Goal: Transaction & Acquisition: Purchase product/service

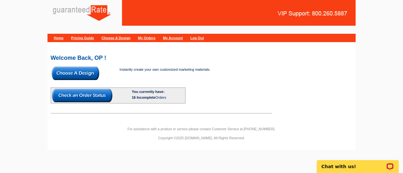
click at [76, 71] on img at bounding box center [76, 73] width 48 height 13
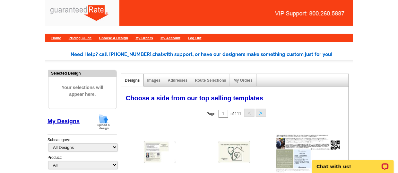
click at [97, 127] on img at bounding box center [103, 122] width 17 height 16
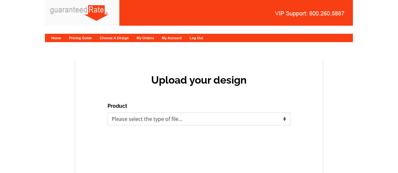
click at [156, 123] on select "Please select the type of file... Postcards Calendars Business Cards Letters an…" at bounding box center [199, 118] width 183 height 13
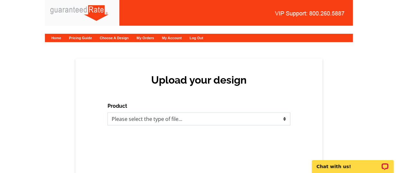
select select "1"
click at [108, 112] on select "Please select the type of file... Postcards Calendars Business Cards Letters an…" at bounding box center [199, 118] width 183 height 13
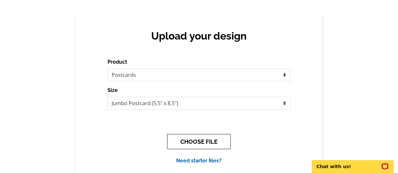
click at [190, 141] on button "CHOOSE FILE" at bounding box center [199, 141] width 64 height 15
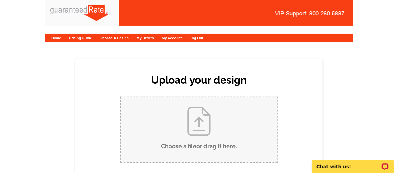
click at [190, 141] on input "Choose a file or drag it here ." at bounding box center [199, 129] width 156 height 65
type input "C:\fakepath\Thiensville Postcard - August 2025 (2).pdf"
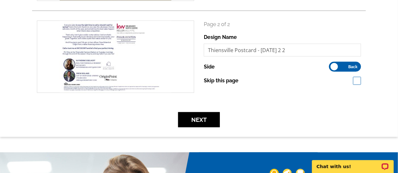
scroll to position [179, 0]
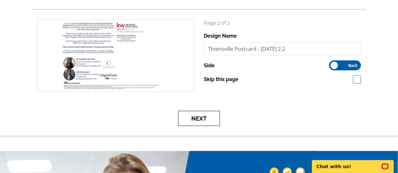
click at [200, 122] on button "Next" at bounding box center [199, 118] width 42 height 15
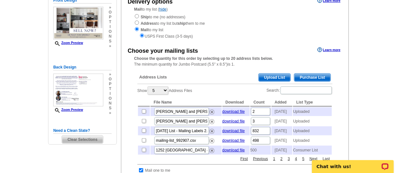
scroll to position [77, 0]
click at [272, 72] on div "Address Lists Purchase List Upload List" at bounding box center [235, 78] width 195 height 13
click at [271, 74] on span "Upload List" at bounding box center [275, 78] width 32 height 8
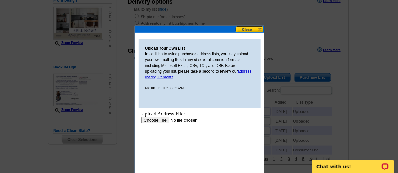
scroll to position [0, 0]
click at [153, 118] on input "file" at bounding box center [181, 120] width 81 height 7
type input "C:\fakepath\Thiensville Farm Mailing Address List - [DATE] - Sheet 1.csv"
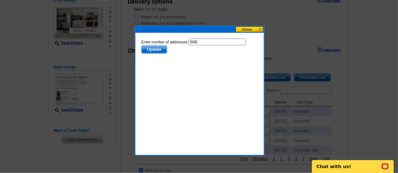
click at [150, 49] on span "Update" at bounding box center [153, 50] width 25 height 8
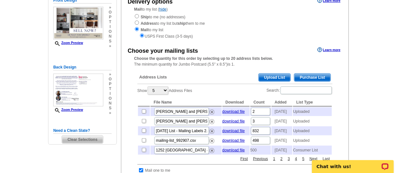
scroll to position [209, 0]
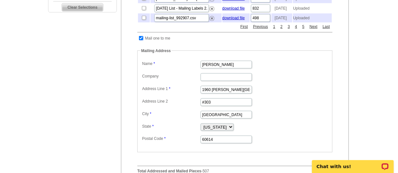
click at [140, 40] on input "checkbox" at bounding box center [141, 38] width 4 height 4
checkbox input "false"
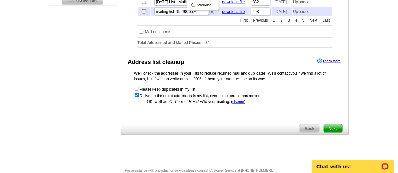
scroll to position [231, 0]
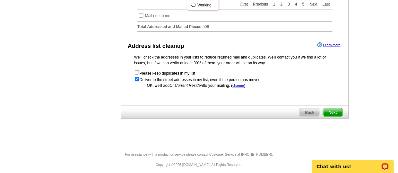
click at [340, 116] on span "Next" at bounding box center [333, 113] width 19 height 8
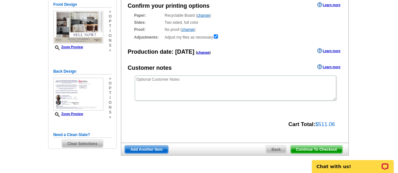
scroll to position [78, 0]
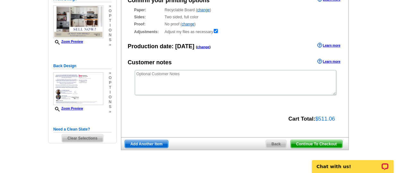
click at [314, 143] on span "Continue To Checkout" at bounding box center [317, 144] width 52 height 8
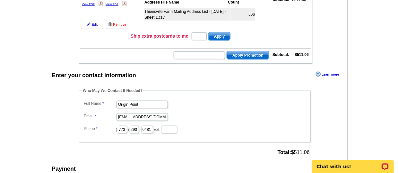
scroll to position [130, 0]
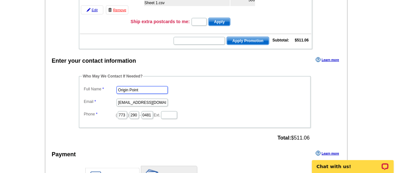
drag, startPoint x: 139, startPoint y: 87, endPoint x: 79, endPoint y: 70, distance: 61.7
type input "[PERSON_NAME]"
type input "a"
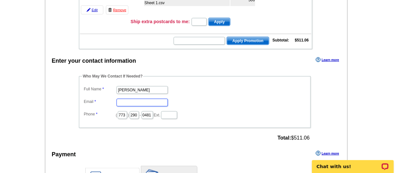
type input "l"
type input "[EMAIL_ADDRESS][PERSON_NAME][DOMAIN_NAME]"
type input "516"
type input "6862"
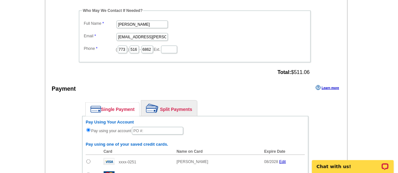
scroll to position [237, 0]
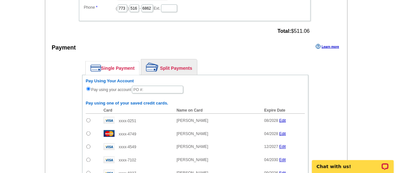
click at [166, 64] on link "Split Payments" at bounding box center [169, 66] width 56 height 15
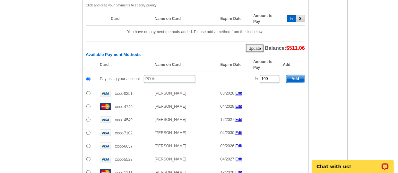
scroll to position [327, 0]
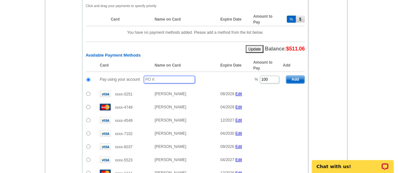
click at [175, 79] on input "text" at bounding box center [169, 80] width 51 height 8
type input "0"
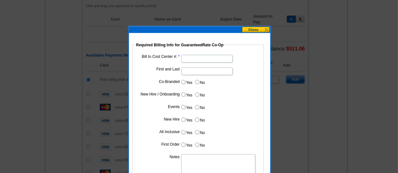
type input "090425_127_AJ"
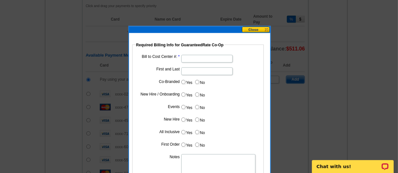
click at [200, 58] on input "Bill to Cost Center #:" at bounding box center [207, 59] width 51 height 8
type input "200134"
type input "S"
type input "Drew Boland"
click at [182, 84] on label "Yes" at bounding box center [187, 81] width 12 height 7
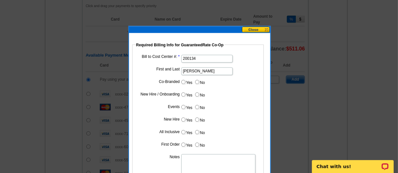
click at [182, 84] on input "Yes" at bounding box center [184, 82] width 4 height 4
radio input "true"
click at [186, 95] on input "Cost paid by cobrand" at bounding box center [207, 97] width 51 height 8
type input "50%"
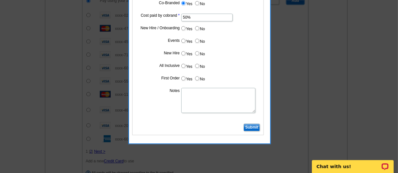
scroll to position [405, 0]
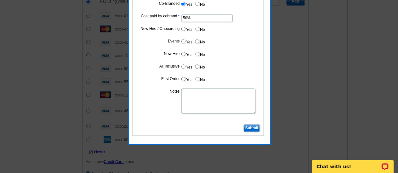
click at [255, 127] on input "Submit" at bounding box center [252, 128] width 16 height 8
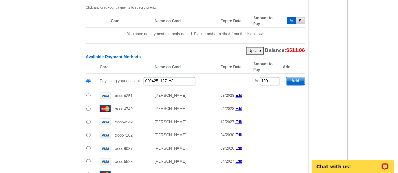
scroll to position [308, 0]
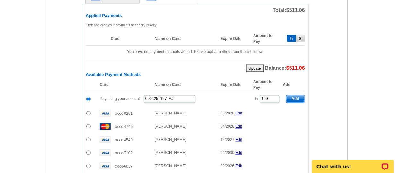
drag, startPoint x: 273, startPoint y: 91, endPoint x: 266, endPoint y: 91, distance: 7.1
click at [266, 91] on td "% 100" at bounding box center [266, 99] width 33 height 16
click at [272, 97] on input "100" at bounding box center [269, 99] width 19 height 8
click at [323, 87] on div "Single Payment Split Payments Pay Using Your Account Pay using your account Pay…" at bounding box center [195, 137] width 259 height 305
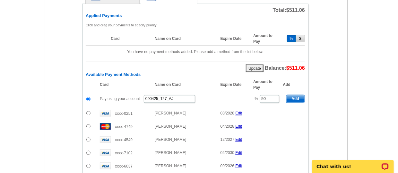
click at [301, 96] on span "Add" at bounding box center [296, 99] width 18 height 8
type input "100"
radio input "false"
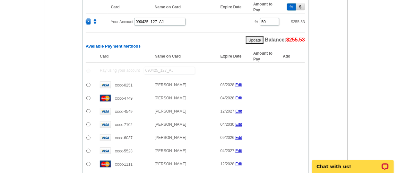
scroll to position [359, 0]
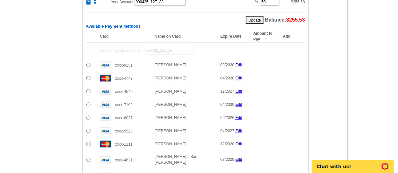
click at [86, 142] on input "radio" at bounding box center [88, 144] width 4 height 4
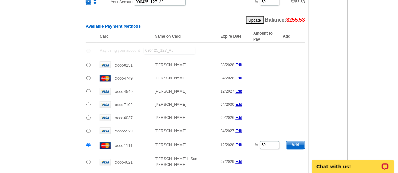
click at [291, 141] on span "Add" at bounding box center [296, 145] width 18 height 8
radio input "false"
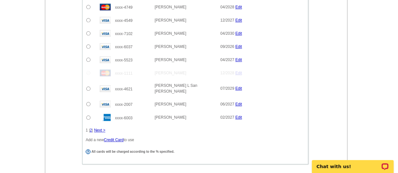
scroll to position [447, 0]
checkbox input "true"
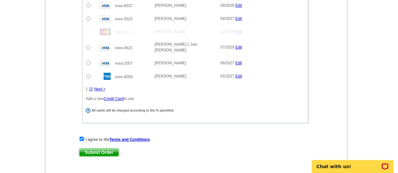
scroll to position [488, 0]
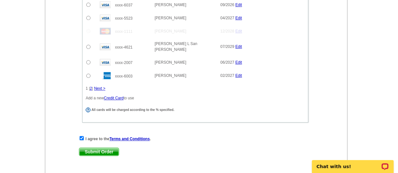
click at [102, 148] on span "Submit Order" at bounding box center [99, 152] width 40 height 8
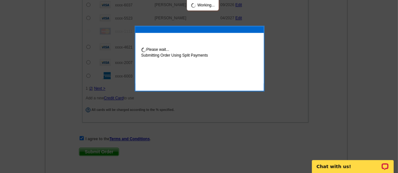
scroll to position [520, 0]
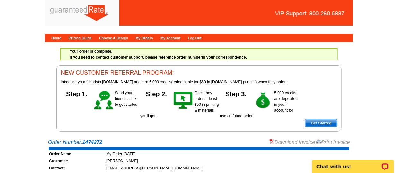
click at [296, 144] on div "Download Invoice | Print Invoice" at bounding box center [310, 142] width 81 height 8
click at [275, 143] on link "Download Invoice" at bounding box center [293, 141] width 46 height 5
click at [61, 36] on link "Home" at bounding box center [56, 38] width 10 height 4
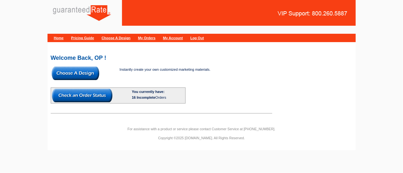
click at [70, 74] on img at bounding box center [76, 73] width 48 height 13
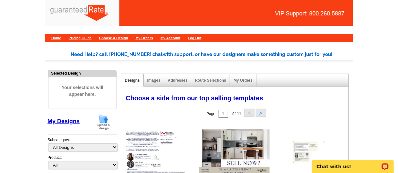
click at [107, 128] on img at bounding box center [103, 122] width 17 height 16
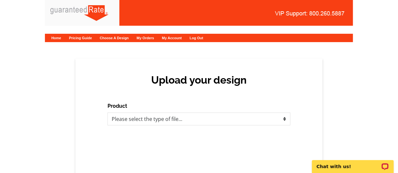
click at [168, 128] on div "Upload your design Product Please select the type of file... Postcards Calendar…" at bounding box center [199, 117] width 247 height 119
click at [159, 115] on select "Please select the type of file... Postcards Calendars Business Cards Letters an…" at bounding box center [199, 118] width 183 height 13
select select "1"
click at [108, 112] on select "Please select the type of file... Postcards Calendars Business Cards Letters an…" at bounding box center [199, 118] width 183 height 13
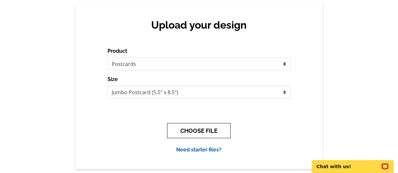
click at [198, 131] on button "CHOOSE FILE" at bounding box center [199, 130] width 64 height 15
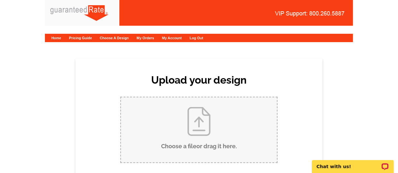
click at [198, 131] on input "Choose a file or drag it here ." at bounding box center [199, 129] width 156 height 65
type input "C:\fakepath\Johnson Creek Postcard - August 2025 (1).pdf"
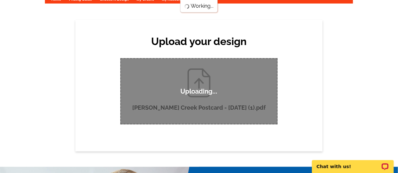
scroll to position [38, 0]
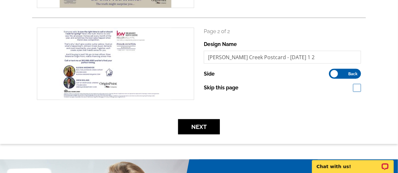
scroll to position [170, 0]
click at [209, 127] on button "Next" at bounding box center [199, 126] width 42 height 15
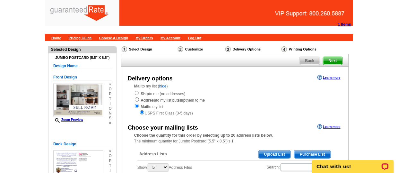
scroll to position [67, 0]
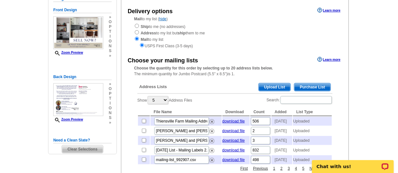
drag, startPoint x: 271, startPoint y: 76, endPoint x: 271, endPoint y: 85, distance: 9.0
click at [278, 88] on span "Upload List" at bounding box center [275, 87] width 32 height 8
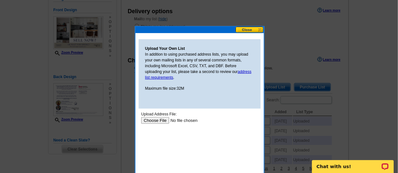
scroll to position [0, 0]
click at [147, 121] on input "file" at bounding box center [181, 120] width 81 height 7
type input "C:\fakepath\Johnson Creek Mailing Address List - 9.2.2025 - Sheet 1.csv"
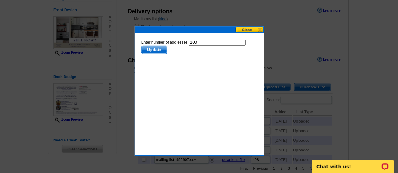
click at [156, 46] on span "Update" at bounding box center [153, 50] width 25 height 8
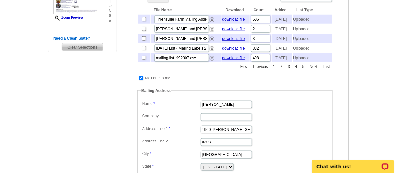
scroll to position [169, 0]
click at [141, 80] on input "checkbox" at bounding box center [141, 78] width 4 height 4
checkbox input "false"
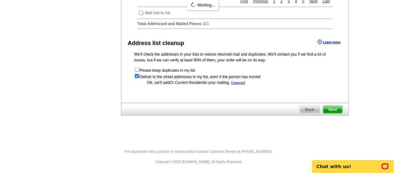
scroll to position [241, 0]
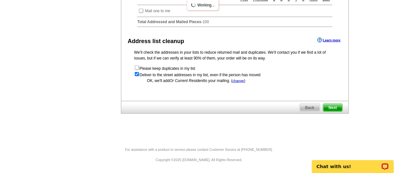
click at [336, 111] on span "Next" at bounding box center [333, 108] width 19 height 8
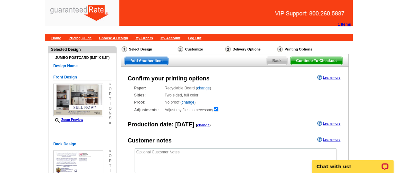
scroll to position [83, 0]
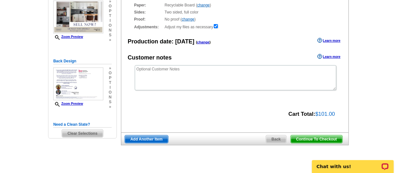
click at [318, 137] on span "Continue To Checkout" at bounding box center [317, 139] width 52 height 8
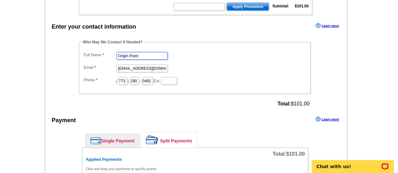
drag, startPoint x: 147, startPoint y: 55, endPoint x: 53, endPoint y: 57, distance: 93.5
type input "[PERSON_NAME]"
type input "l"
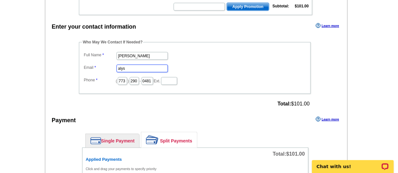
type input "[EMAIL_ADDRESS][PERSON_NAME][DOMAIN_NAME]"
type input "516"
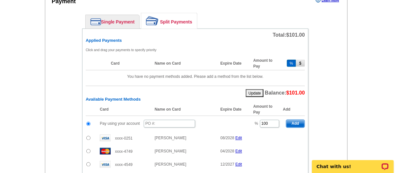
scroll to position [282, 0]
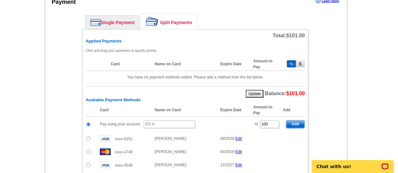
type input "6862"
click at [155, 120] on input "text" at bounding box center [169, 124] width 51 height 8
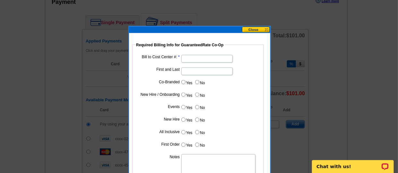
type input "090425_132_Aj"
click at [201, 54] on dd at bounding box center [198, 58] width 125 height 10
click at [202, 58] on input "Bill to Cost Center #:" at bounding box center [207, 59] width 51 height 8
type input "200134"
type input "Drew Boland"
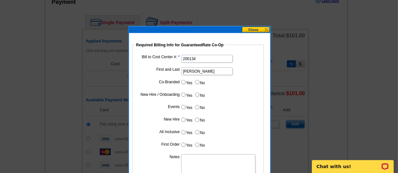
click at [184, 80] on input "Yes" at bounding box center [184, 82] width 4 height 4
radio input "true"
click at [211, 98] on input "Cost paid by cobrand" at bounding box center [207, 97] width 51 height 8
type input "50%"
click at [255, 99] on dd "50%" at bounding box center [198, 96] width 125 height 10
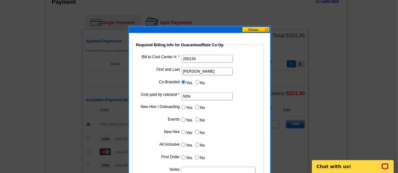
scroll to position [341, 0]
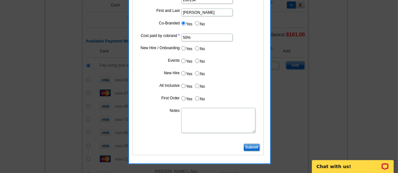
click at [249, 148] on input "Submit" at bounding box center [252, 148] width 16 height 8
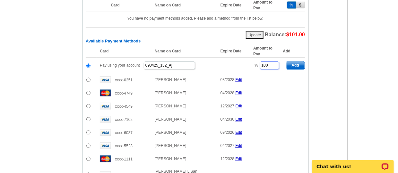
drag, startPoint x: 271, startPoint y: 60, endPoint x: 233, endPoint y: 50, distance: 39.3
click at [233, 50] on table "Card Name on Card Expire Date Amount to Pay Add Pay using your account 090425_1…" at bounding box center [195, 127] width 219 height 165
click at [355, 63] on main "Add Another Item Checkout Order Name: My Order 2025-09-04 Save Order Review you…" at bounding box center [199, 13] width 398 height 626
click at [308, 63] on div "Total: $101.00 Applied Payments Click and drag your payments to specify priorit…" at bounding box center [195, 110] width 227 height 280
click at [305, 63] on div "Total: $101.00 Applied Payments Click and drag your payments to specify priorit…" at bounding box center [195, 110] width 227 height 280
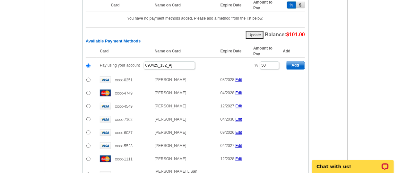
click at [302, 63] on span "Add" at bounding box center [296, 66] width 18 height 8
type input "100"
radio input "false"
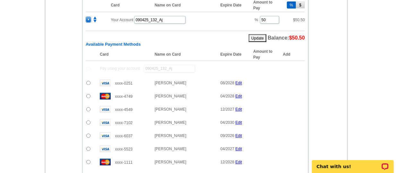
click at [87, 134] on input "radio" at bounding box center [88, 136] width 4 height 4
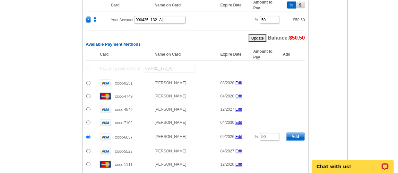
click at [297, 133] on span "Add" at bounding box center [296, 137] width 18 height 8
radio input "false"
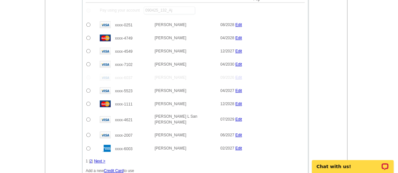
scroll to position [486, 0]
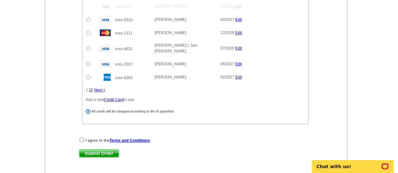
click at [79, 137] on div "I agree to the Terms and Conditions ." at bounding box center [195, 140] width 233 height 6
click at [82, 138] on input "checkbox" at bounding box center [82, 140] width 4 height 4
checkbox input "true"
click at [84, 139] on div "I agree to the Terms and Conditions . Submit Order Submit Order" at bounding box center [195, 150] width 233 height 26
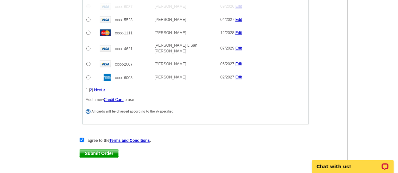
click at [85, 149] on span "Submit Order" at bounding box center [99, 153] width 40 height 8
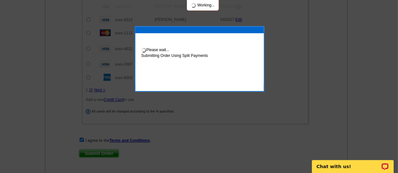
scroll to position [519, 0]
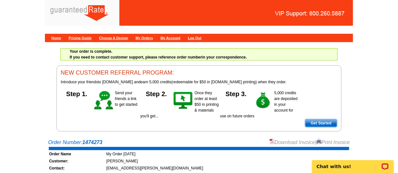
click at [276, 142] on link "Download Invoice" at bounding box center [293, 141] width 46 height 5
click at [60, 39] on link "Home" at bounding box center [56, 38] width 10 height 4
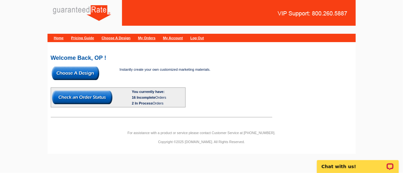
click at [77, 72] on img at bounding box center [76, 73] width 48 height 13
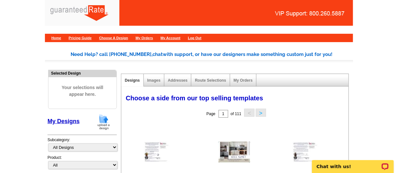
click at [102, 120] on img at bounding box center [103, 122] width 17 height 16
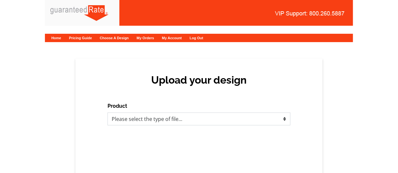
click at [136, 118] on select "Please select the type of file... Postcards Calendars Business Cards Letters an…" at bounding box center [199, 118] width 183 height 13
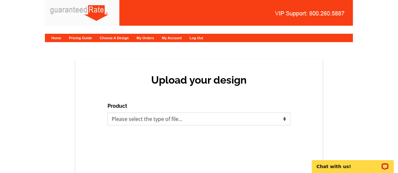
select select "1"
click at [108, 112] on select "Please select the type of file... Postcards Calendars Business Cards Letters an…" at bounding box center [199, 118] width 183 height 13
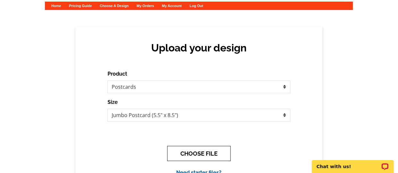
click at [190, 156] on button "CHOOSE FILE" at bounding box center [199, 153] width 64 height 15
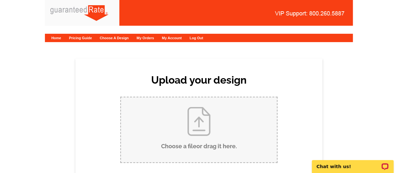
click at [190, 156] on input "Choose a file or drag it here ." at bounding box center [199, 129] width 156 height 65
type input "C:\fakepath\2701 N Mildred #2A Postcard (1).pdf"
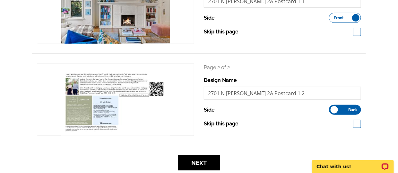
scroll to position [135, 0]
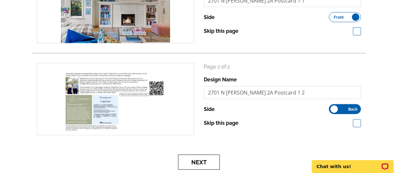
click at [205, 166] on button "Next" at bounding box center [199, 162] width 42 height 15
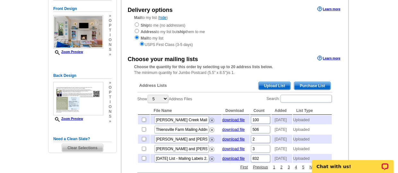
scroll to position [73, 0]
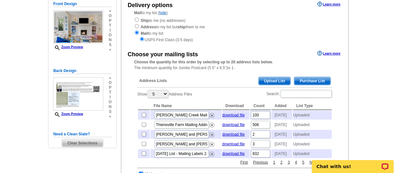
click at [142, 136] on input "checkbox" at bounding box center [144, 134] width 4 height 4
checkbox input "true"
click at [276, 77] on span "Upload List" at bounding box center [275, 81] width 32 height 8
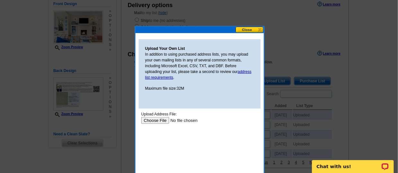
scroll to position [0, 0]
click at [163, 123] on input "file" at bounding box center [181, 120] width 81 height 7
type input "C:\fakepath\[PERSON_NAME] Just Listed - Mailing Labels (4).csv"
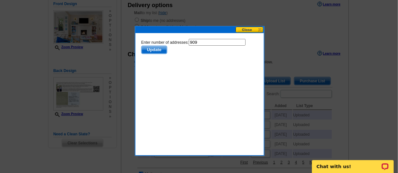
click at [162, 51] on span "Update" at bounding box center [153, 50] width 25 height 8
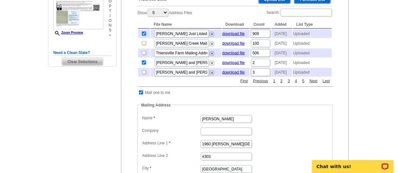
scroll to position [155, 0]
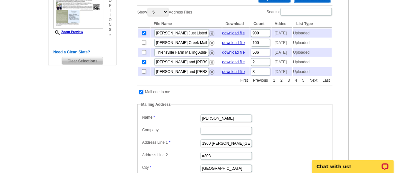
click at [142, 94] on input "checkbox" at bounding box center [141, 92] width 4 height 4
checkbox input "false"
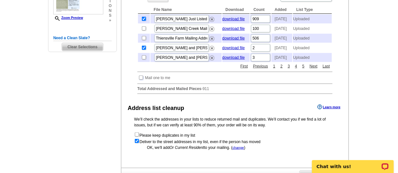
scroll to position [247, 0]
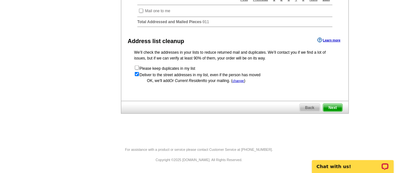
click at [335, 109] on span "Next" at bounding box center [333, 108] width 19 height 8
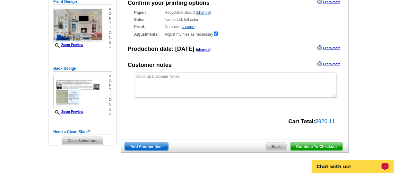
scroll to position [76, 0]
click at [311, 147] on span "Continue To Checkout" at bounding box center [317, 147] width 52 height 8
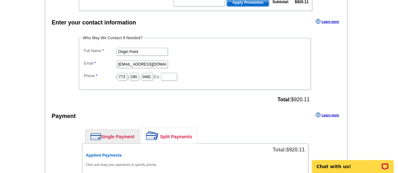
scroll to position [169, 0]
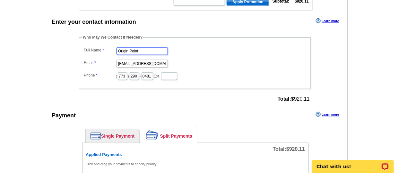
click at [145, 50] on input "Origin Point" at bounding box center [142, 51] width 51 height 8
type input "[PERSON_NAME]"
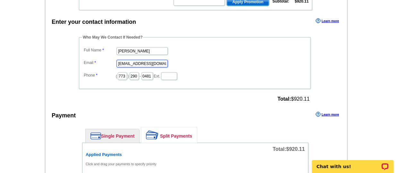
scroll to position [0, 0]
type input "[EMAIL_ADDRESS][PERSON_NAME][DOMAIN_NAME]"
type input "516"
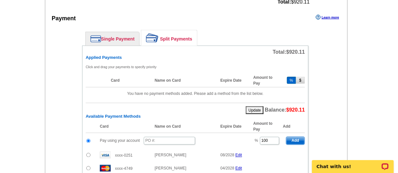
scroll to position [265, 0]
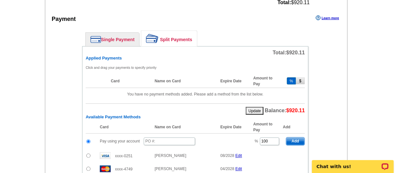
type input "6862"
click at [157, 138] on input "text" at bounding box center [169, 142] width 51 height 8
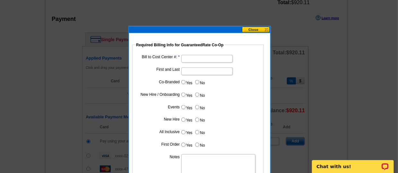
type input "090425_207_AJ"
click at [194, 56] on input "Bill to Cost Center #:" at bounding box center [207, 59] width 51 height 8
type input "200101"
type input "X"
type input "Chris Kinsella"
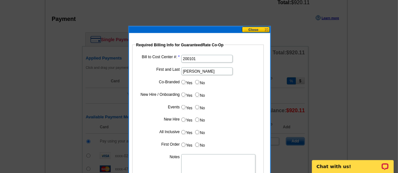
click at [185, 80] on input "Yes" at bounding box center [184, 82] width 4 height 4
radio input "true"
click at [210, 98] on input "Cost paid by cobrand" at bounding box center [207, 97] width 51 height 8
type input "50%"
click at [237, 129] on dd "Yes No" at bounding box center [198, 134] width 125 height 10
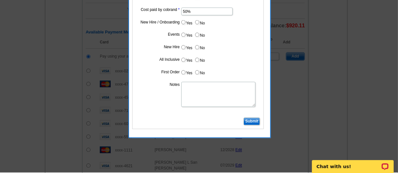
scroll to position [350, 0]
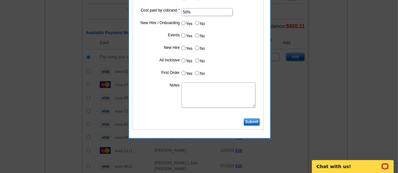
click at [253, 119] on input "Submit" at bounding box center [252, 122] width 16 height 8
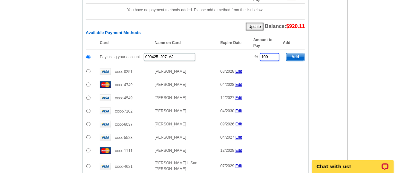
drag, startPoint x: 269, startPoint y: 54, endPoint x: 250, endPoint y: 54, distance: 19.0
click at [250, 54] on tr "Pay using your account 090425_207_AJ % 100 Add" at bounding box center [195, 57] width 219 height 16
click at [362, 30] on main "Add Another Item Checkout Order Name: My Order 2025-09-04 Save Order Review you…" at bounding box center [199, 5] width 398 height 626
click at [298, 57] on span "Add" at bounding box center [296, 57] width 18 height 8
type input "100"
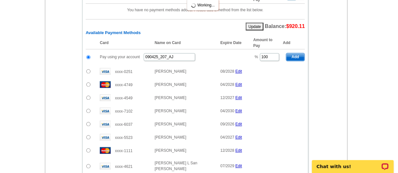
radio input "false"
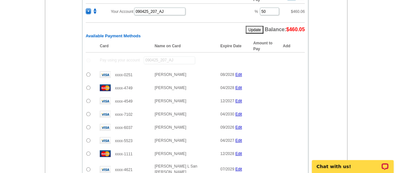
click at [88, 75] on td at bounding box center [91, 74] width 11 height 13
click at [88, 74] on td at bounding box center [91, 74] width 11 height 13
click at [88, 73] on input "radio" at bounding box center [88, 75] width 4 height 4
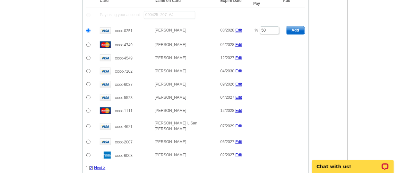
scroll to position [396, 0]
click at [293, 26] on span "Add" at bounding box center [296, 30] width 18 height 8
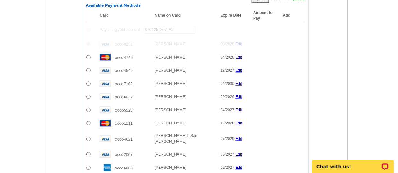
radio input "false"
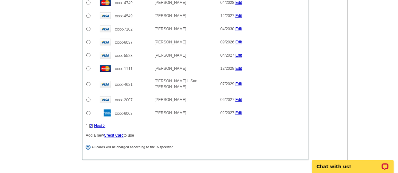
scroll to position [451, 0]
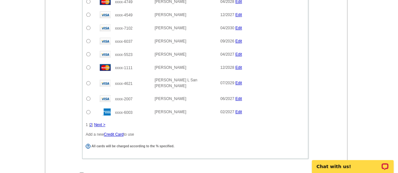
click at [82, 172] on div "I agree to the Terms and Conditions ." at bounding box center [195, 175] width 233 height 6
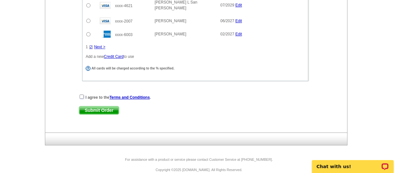
click at [81, 94] on input "checkbox" at bounding box center [82, 96] width 4 height 4
checkbox input "true"
click at [94, 106] on span "Submit Order" at bounding box center [99, 110] width 40 height 8
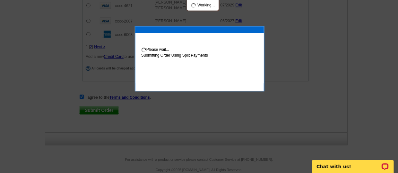
scroll to position [562, 0]
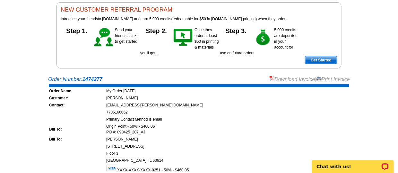
scroll to position [74, 0]
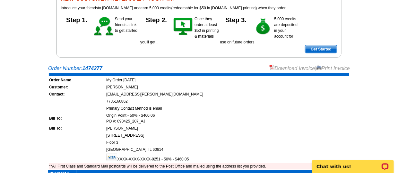
click at [282, 66] on link "Download Invoice" at bounding box center [293, 68] width 46 height 5
